Goal: Navigation & Orientation: Find specific page/section

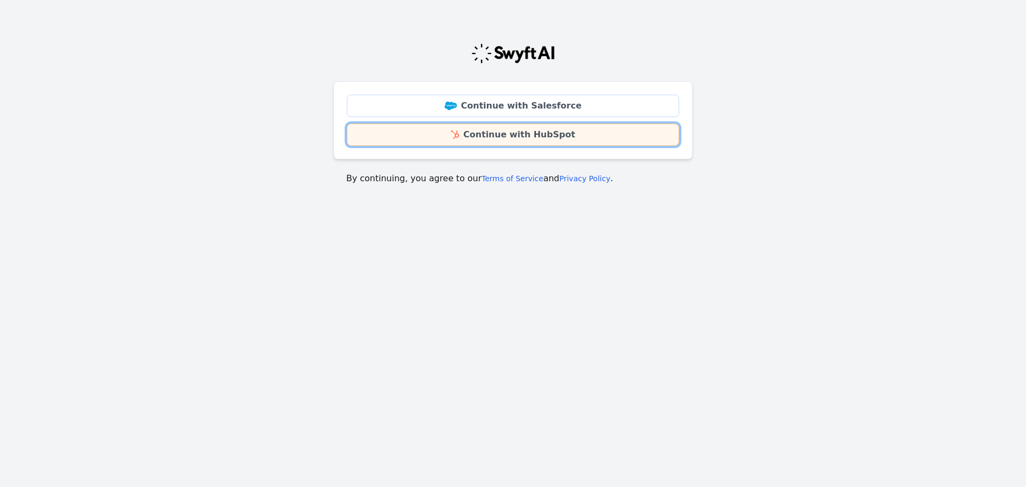
click at [507, 133] on link "Continue with HubSpot" at bounding box center [513, 134] width 332 height 22
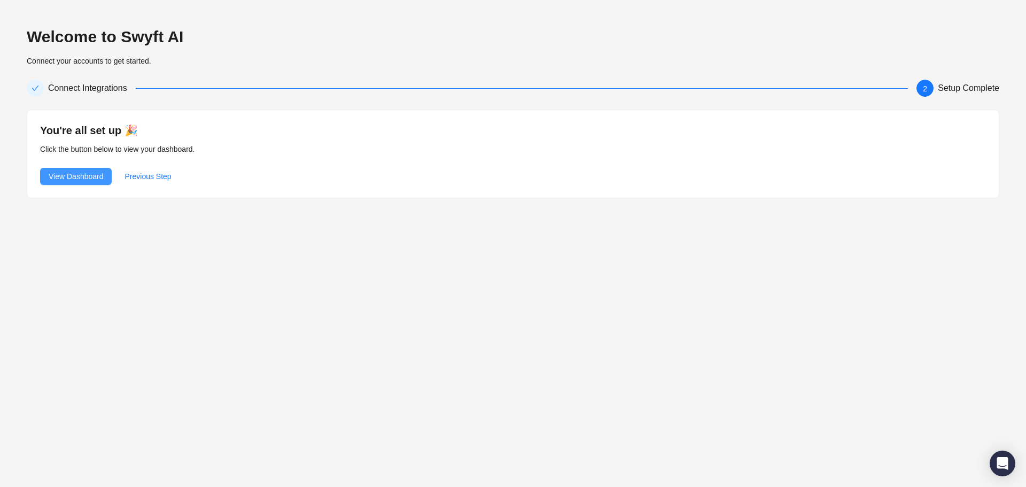
click at [102, 183] on button "View Dashboard" at bounding box center [76, 176] width 72 height 17
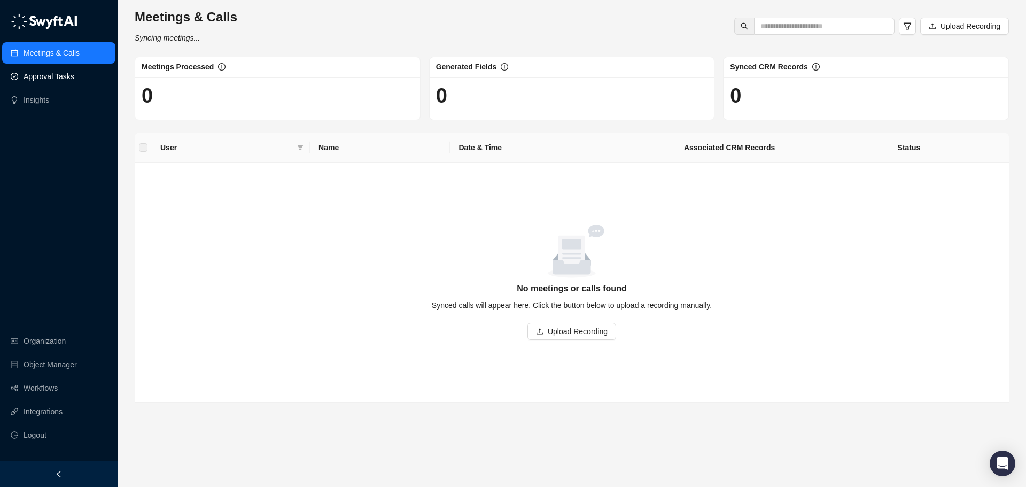
click at [25, 72] on link "Approval Tasks" at bounding box center [49, 76] width 51 height 21
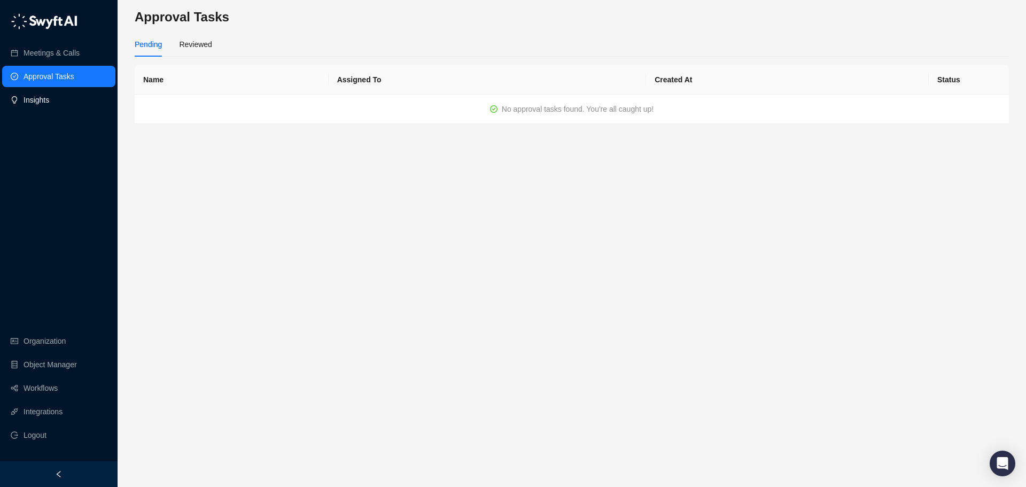
click at [35, 98] on link "Insights" at bounding box center [37, 99] width 26 height 21
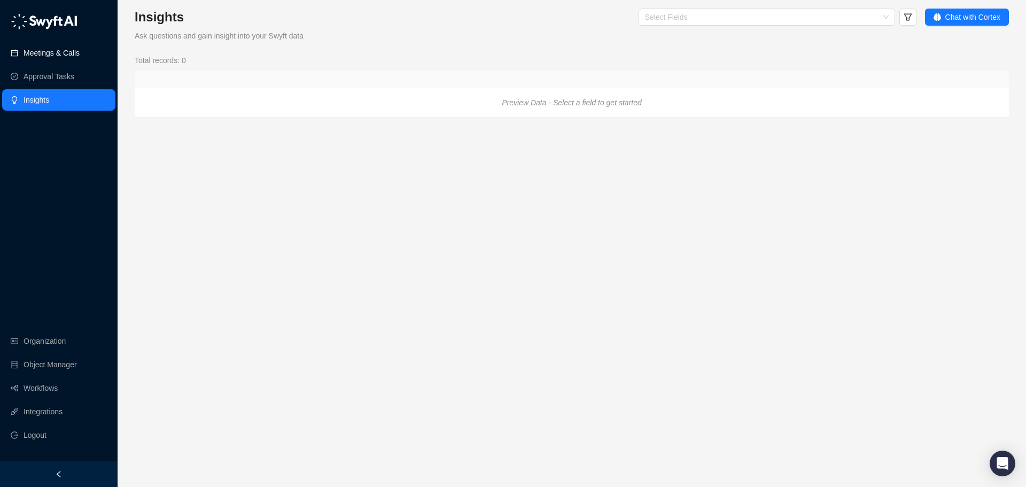
click at [49, 51] on link "Meetings & Calls" at bounding box center [52, 52] width 56 height 21
